Goal: Find contact information: Find contact information

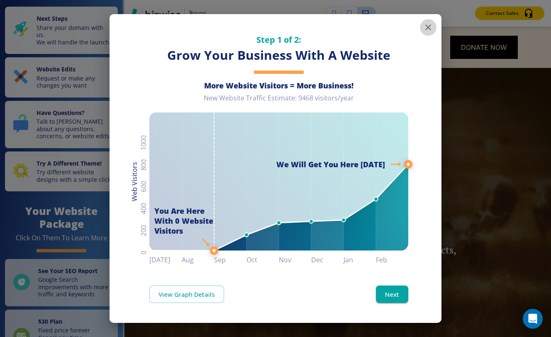
click at [427, 28] on icon "button" at bounding box center [428, 27] width 10 height 10
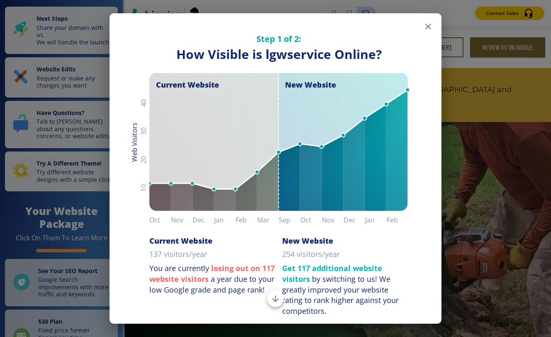
click at [424, 27] on icon "button" at bounding box center [428, 27] width 10 height 10
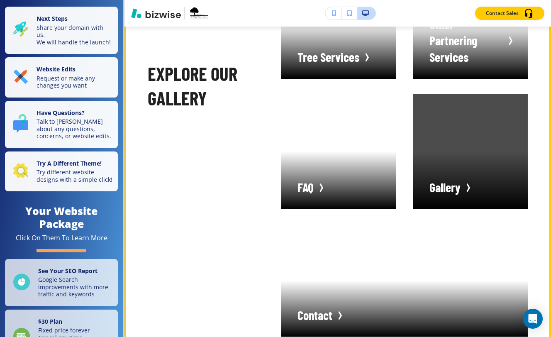
scroll to position [2004, 0]
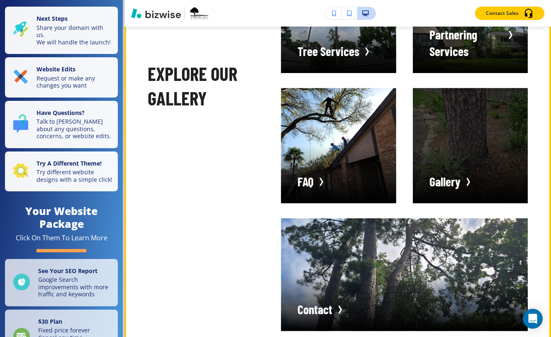
click at [452, 148] on div "button" at bounding box center [470, 145] width 115 height 115
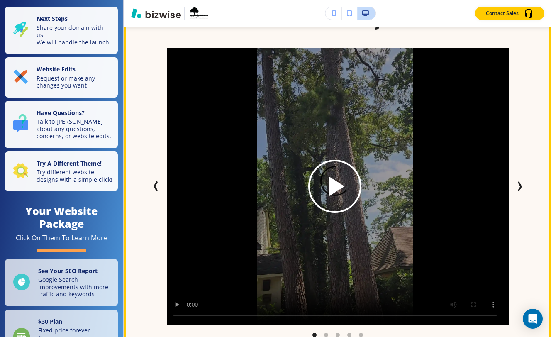
scroll to position [1520, 0]
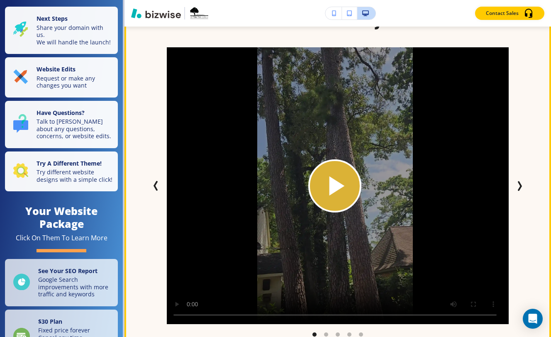
click at [344, 171] on icon "Play button for video with title: undefined" at bounding box center [334, 185] width 33 height 33
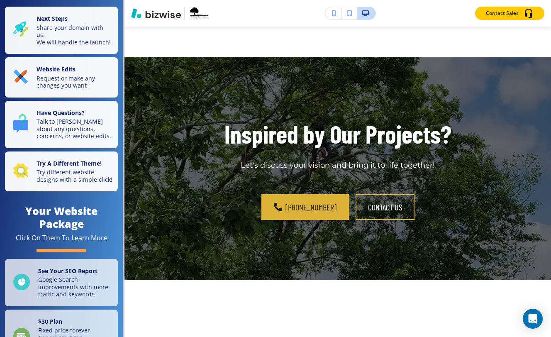
scroll to position [3007, 0]
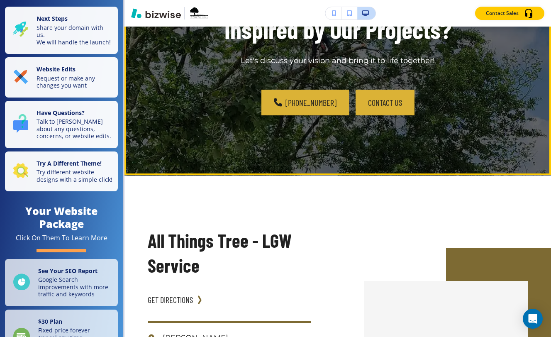
click at [374, 90] on button "contact us" at bounding box center [384, 103] width 59 height 26
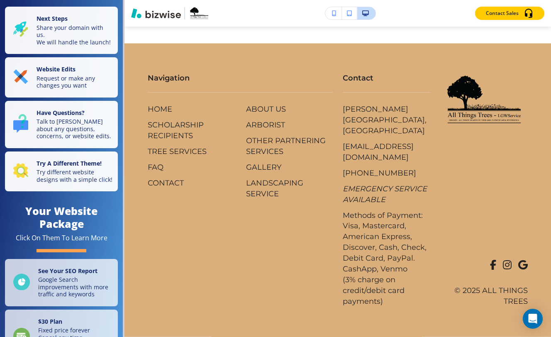
scroll to position [0, 0]
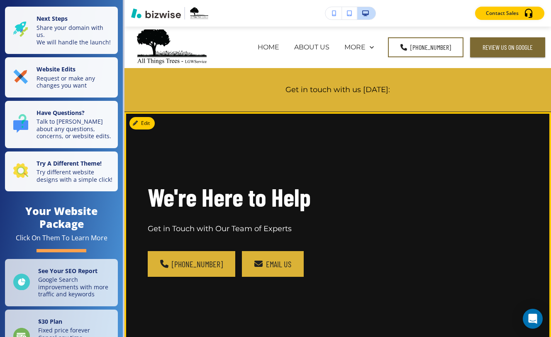
click at [264, 261] on link "email us" at bounding box center [273, 264] width 62 height 26
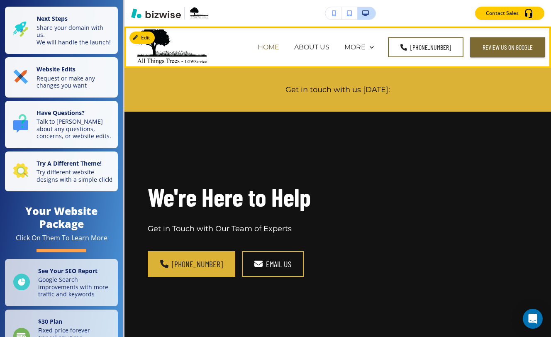
click at [270, 45] on p "HOME" at bounding box center [268, 47] width 22 height 10
